Goal: Task Accomplishment & Management: Manage account settings

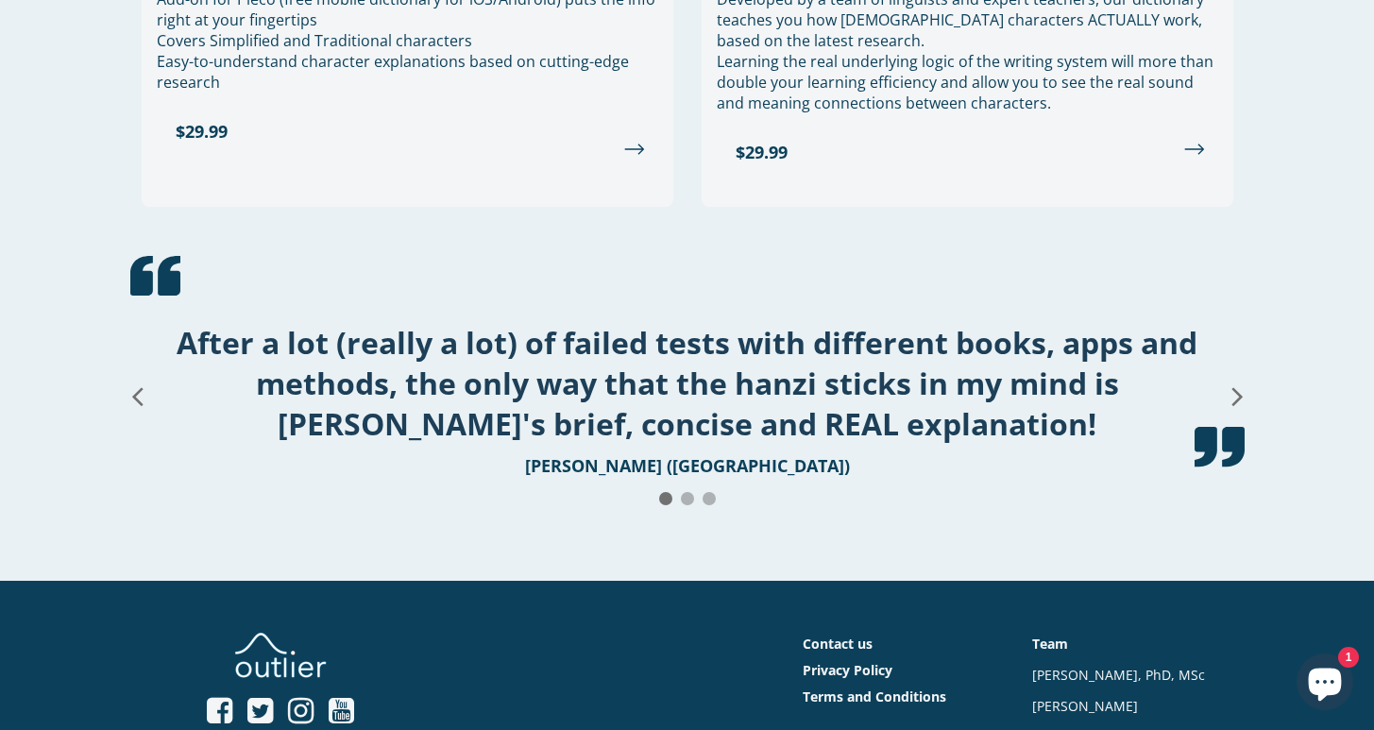
scroll to position [2463, 0]
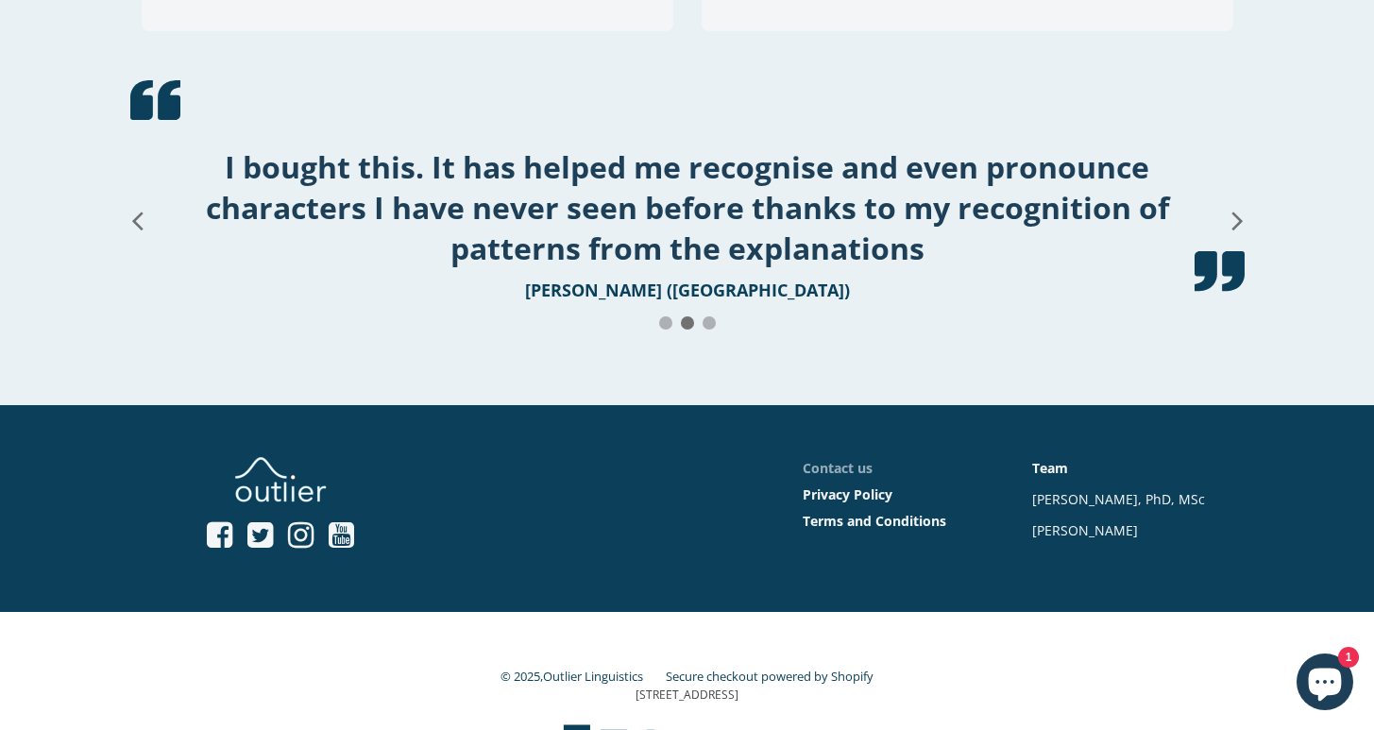
click at [856, 459] on link "Contact us" at bounding box center [837, 468] width 70 height 18
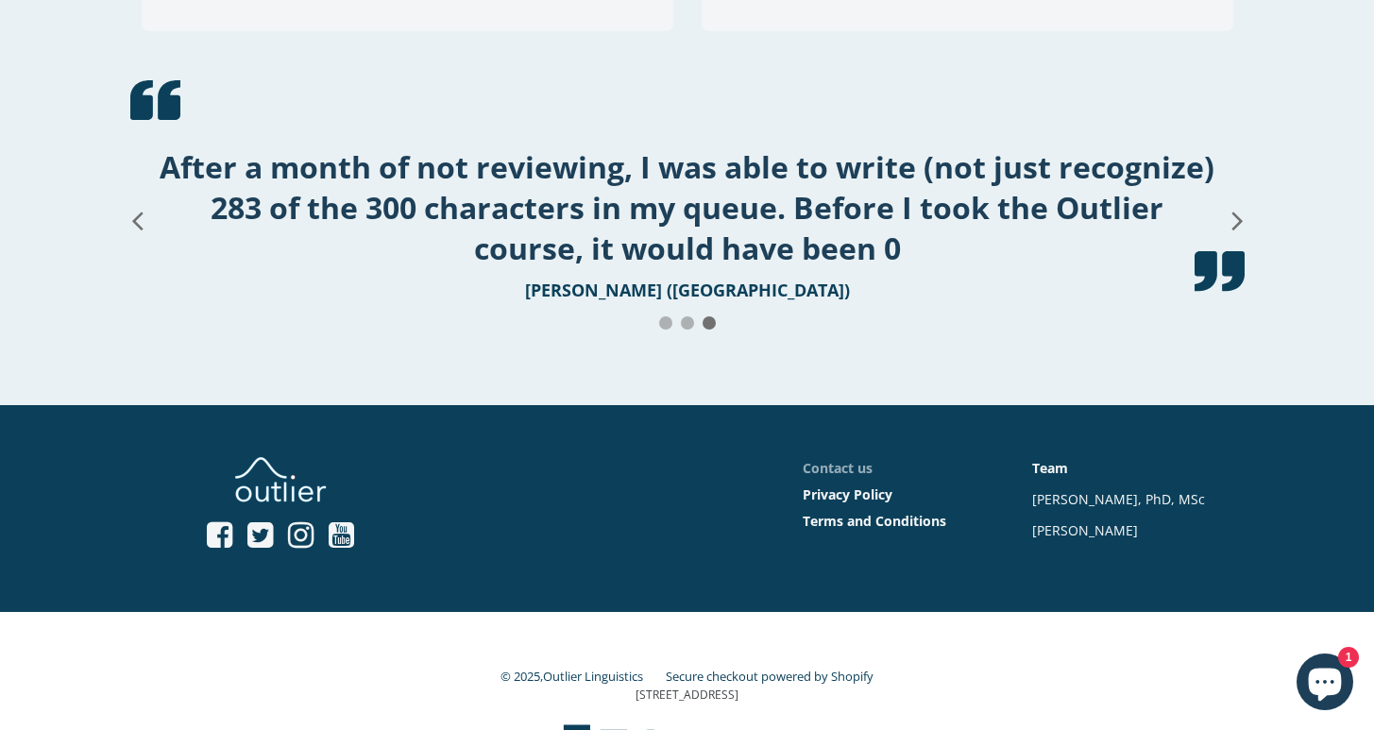
click at [830, 459] on link "Contact us" at bounding box center [837, 468] width 70 height 18
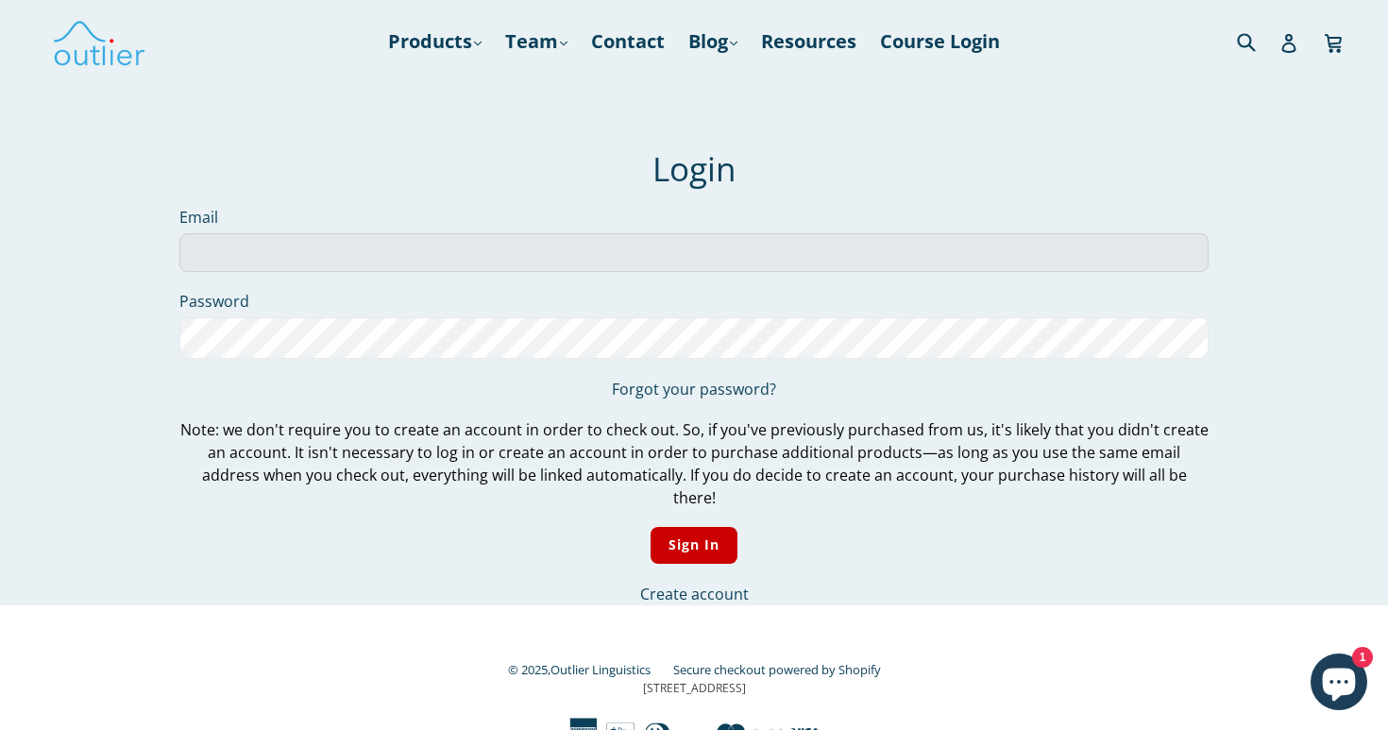
type input "[EMAIL_ADDRESS][DOMAIN_NAME]"
click at [693, 527] on input "Sign In" at bounding box center [694, 545] width 88 height 37
